Goal: Book appointment/travel/reservation

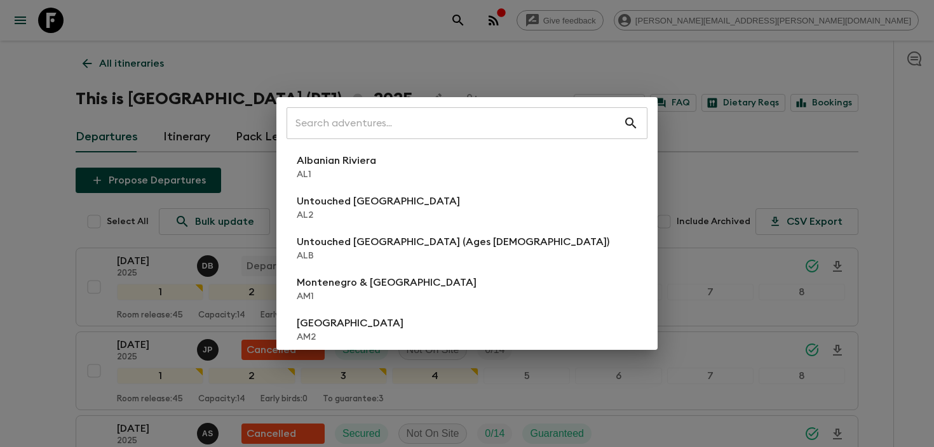
scroll to position [401, 0]
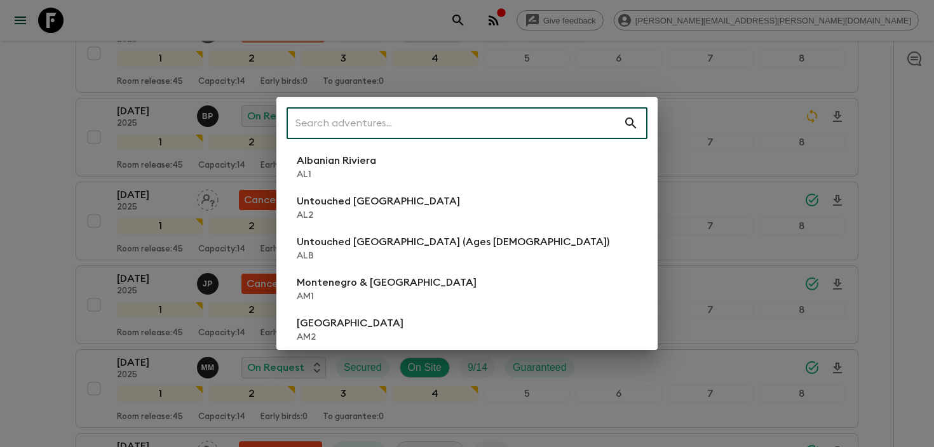
click at [479, 125] on input "text" at bounding box center [455, 123] width 337 height 36
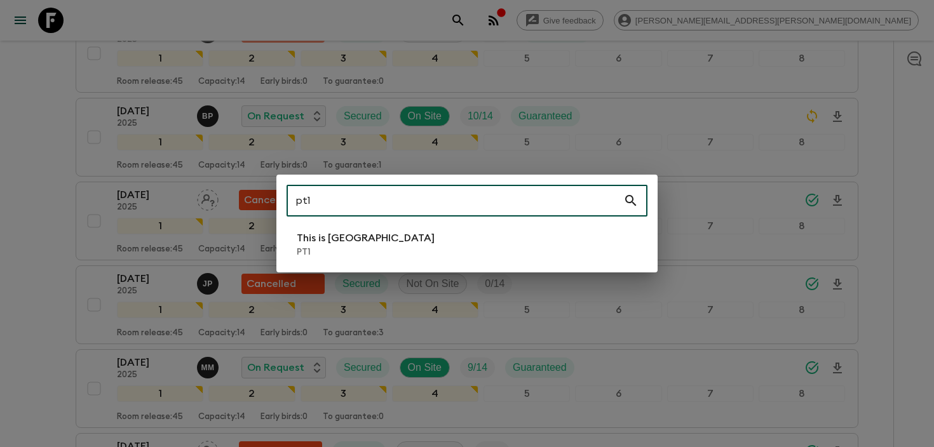
type input "pt1"
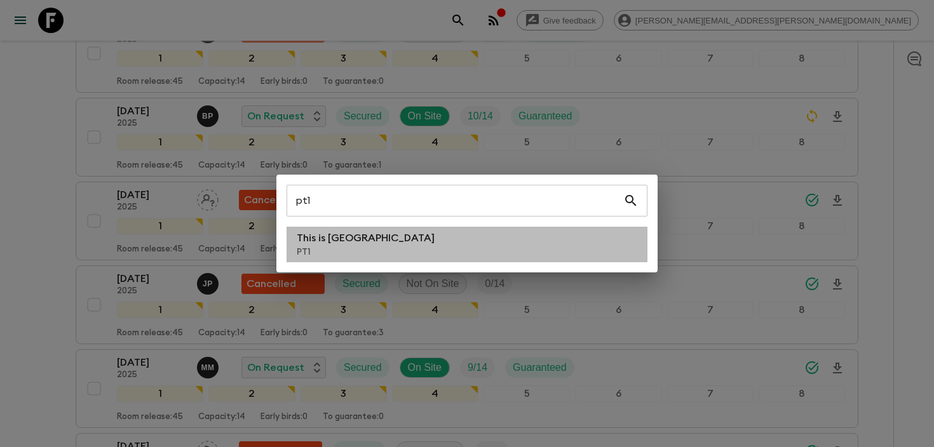
click at [378, 236] on li "This is Portugal PT1" at bounding box center [467, 245] width 361 height 36
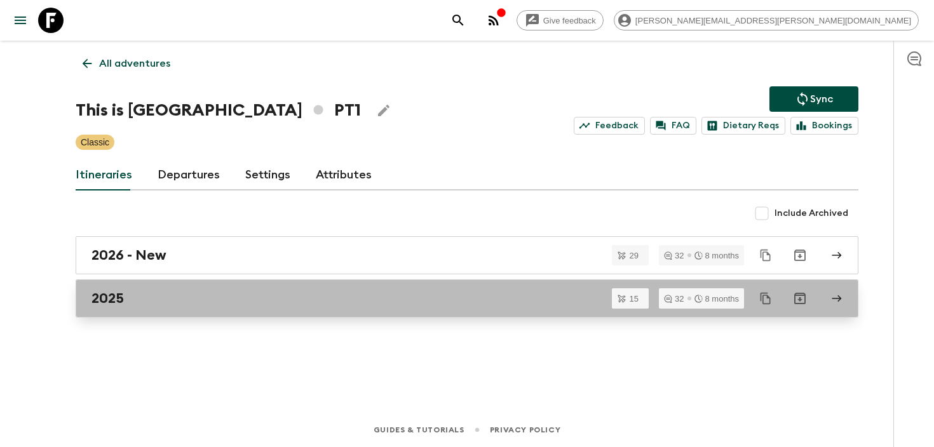
click at [327, 286] on link "2025" at bounding box center [467, 299] width 783 height 38
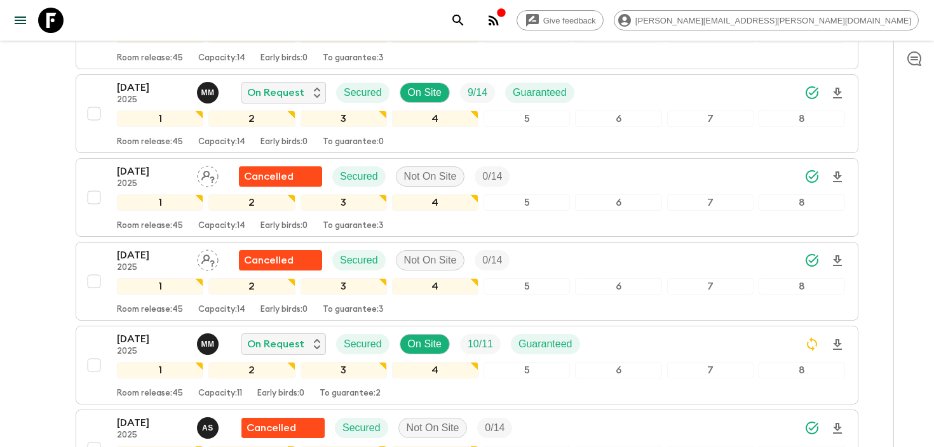
scroll to position [669, 0]
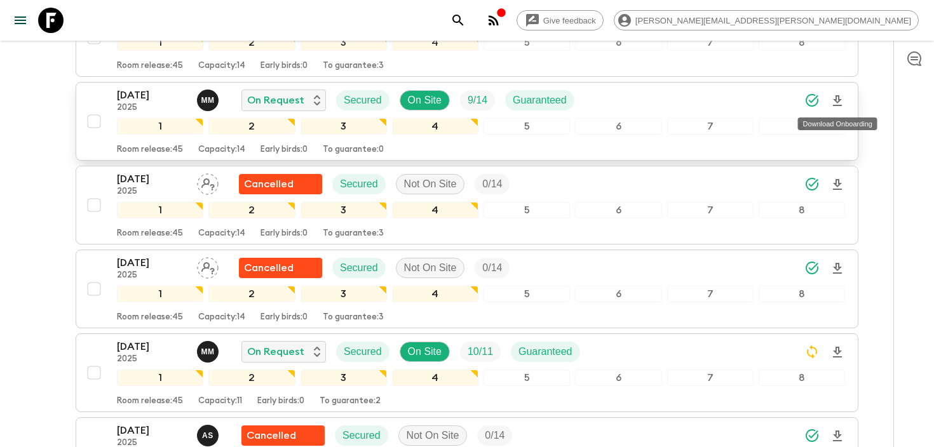
click at [840, 102] on icon "Download Onboarding" at bounding box center [837, 100] width 15 height 15
click at [658, 100] on div "[DATE] 2025 M M On Request Secured On Site 9 / 14 Guaranteed" at bounding box center [481, 100] width 728 height 25
